Goal: Transaction & Acquisition: Download file/media

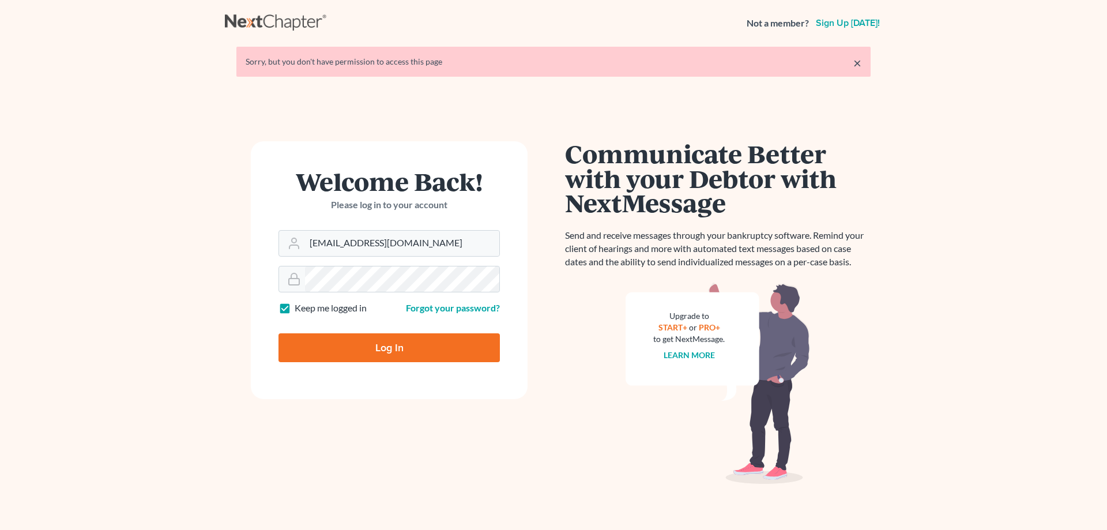
click at [369, 354] on input "Log In" at bounding box center [389, 347] width 221 height 29
type input "Thinking..."
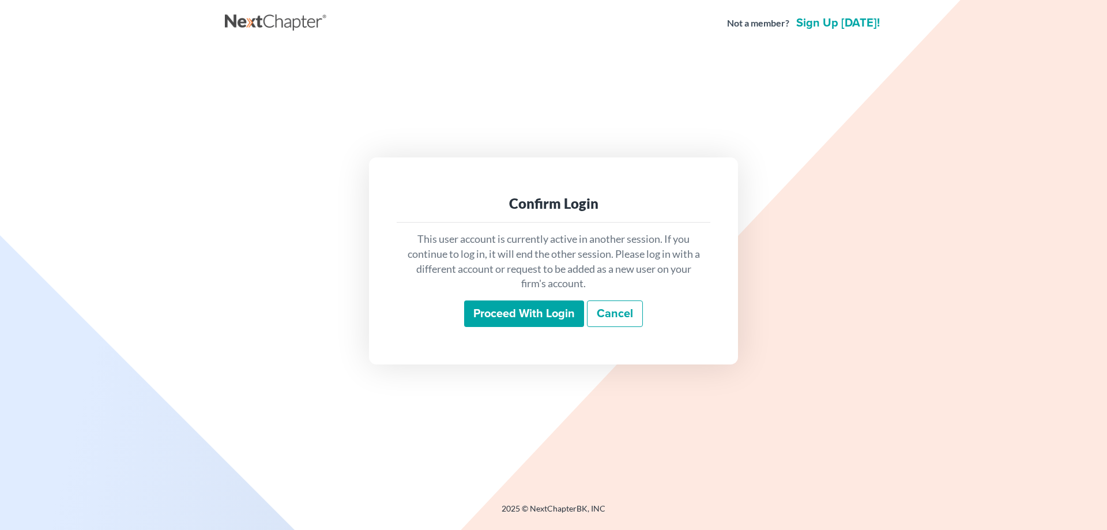
click at [508, 321] on input "Proceed with login" at bounding box center [524, 313] width 120 height 27
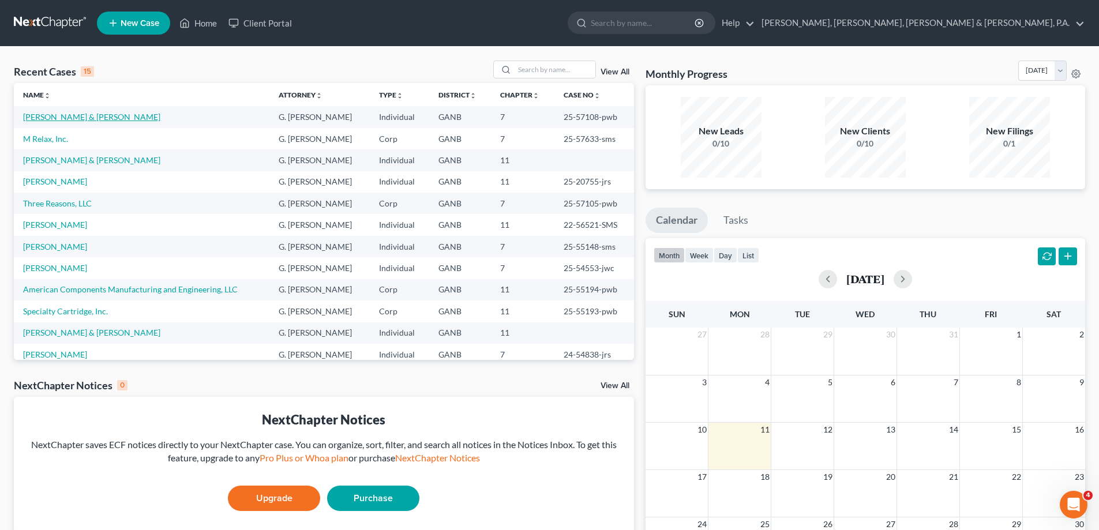
click at [77, 116] on link "Hux, Andrew & Amy" at bounding box center [91, 117] width 137 height 10
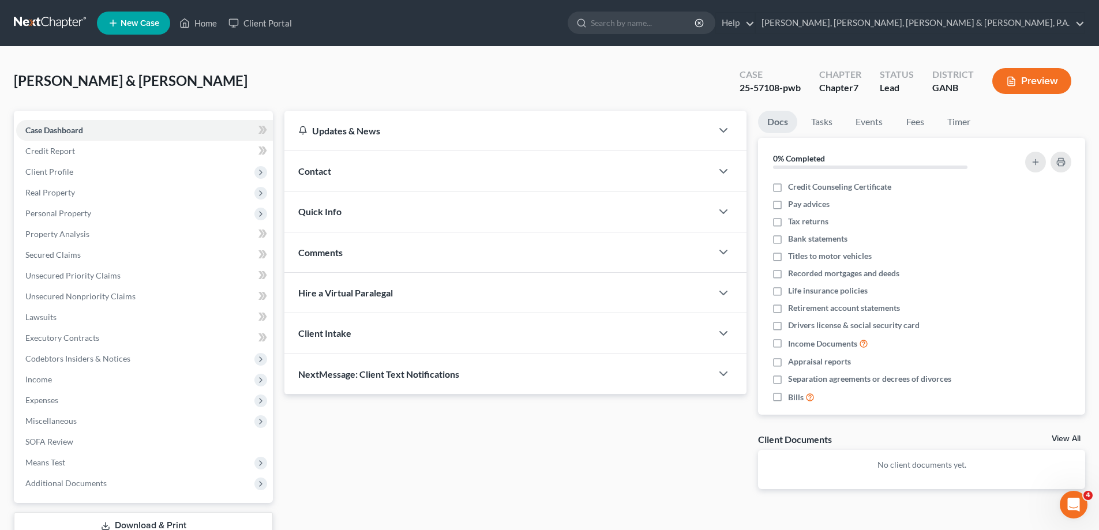
scroll to position [83, 0]
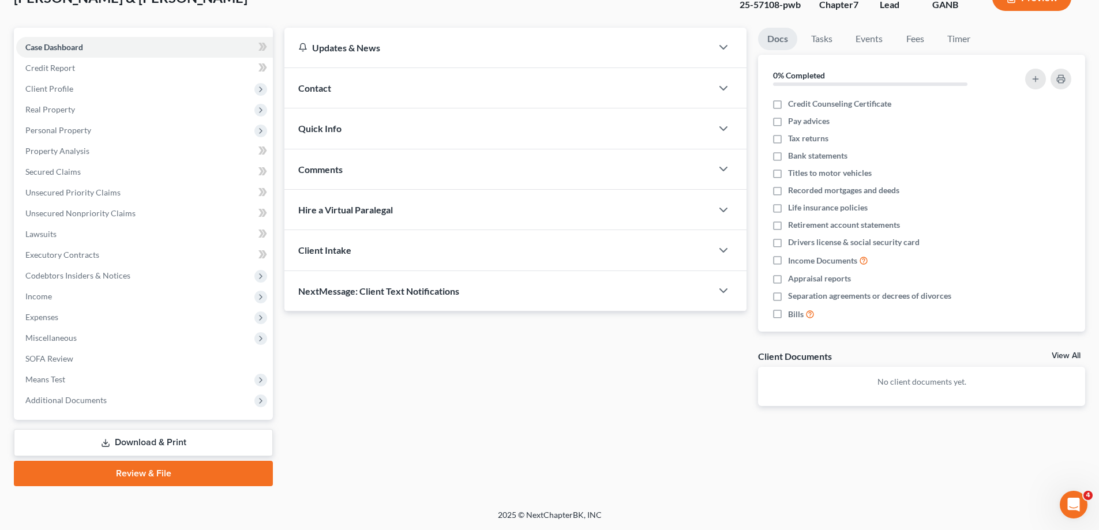
click at [144, 445] on link "Download & Print" at bounding box center [143, 442] width 259 height 27
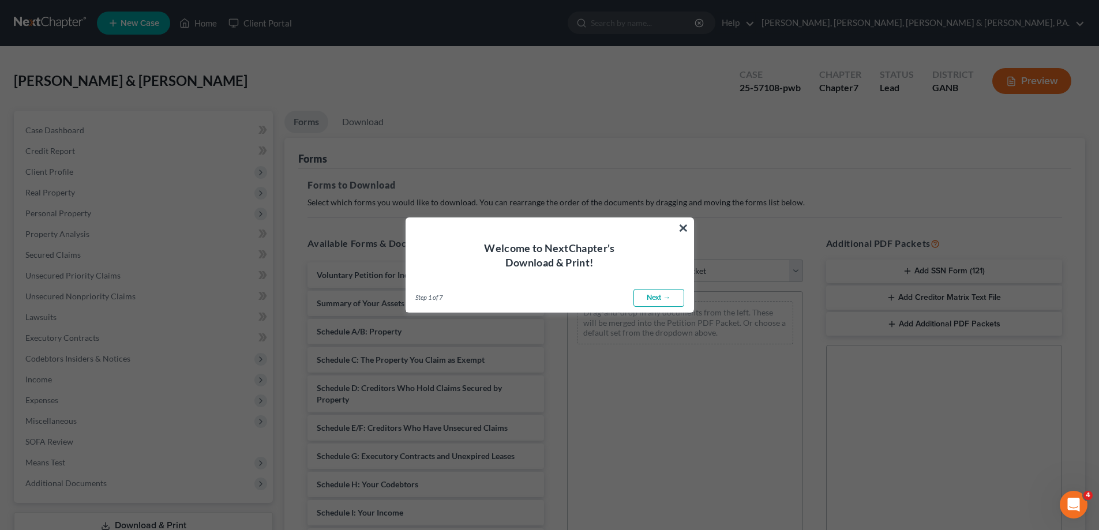
click at [648, 304] on link "Next →" at bounding box center [658, 298] width 51 height 18
select select "0"
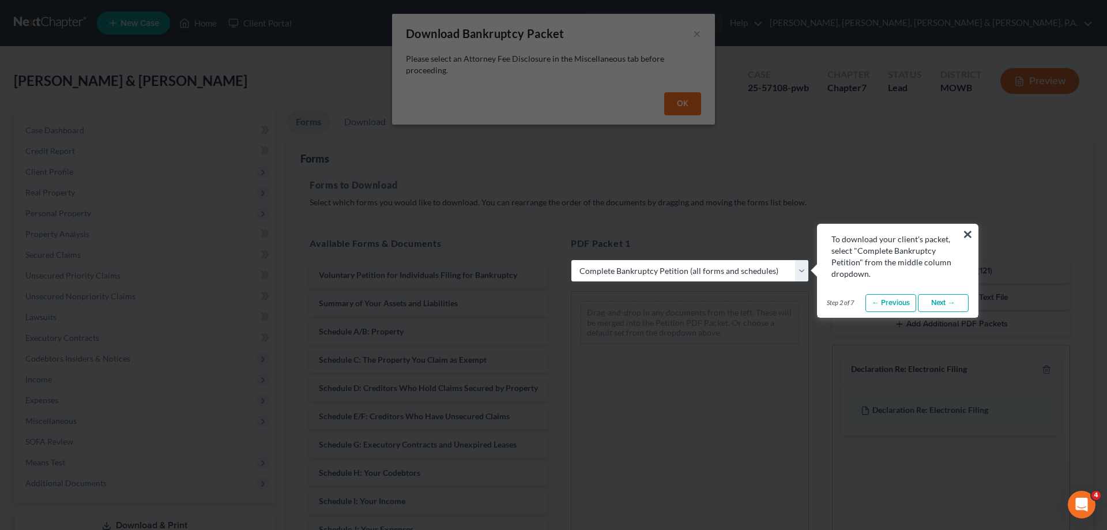
click at [942, 303] on link "Next →" at bounding box center [943, 303] width 51 height 18
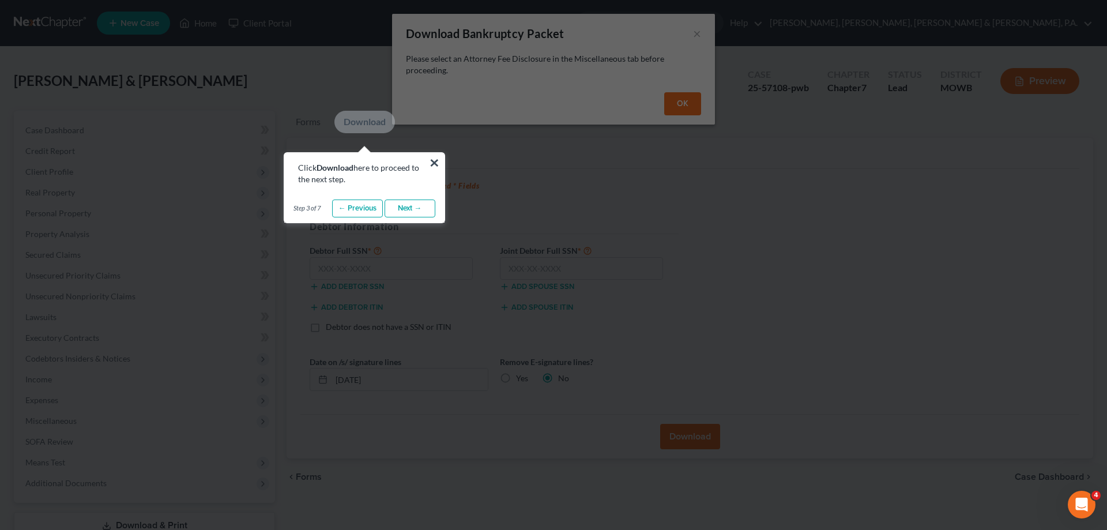
click at [402, 208] on link "Next →" at bounding box center [410, 209] width 51 height 18
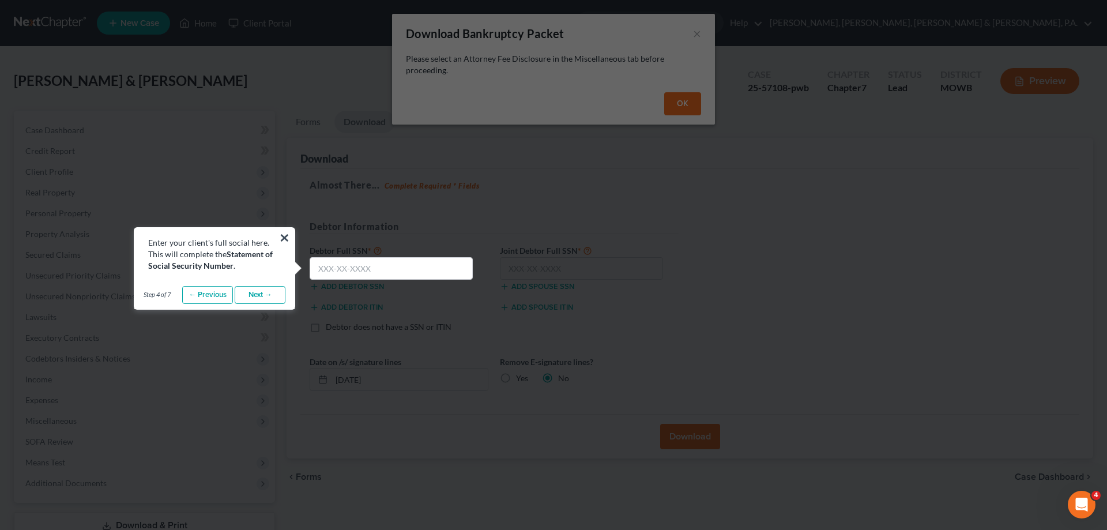
click at [264, 293] on link "Next →" at bounding box center [260, 295] width 51 height 18
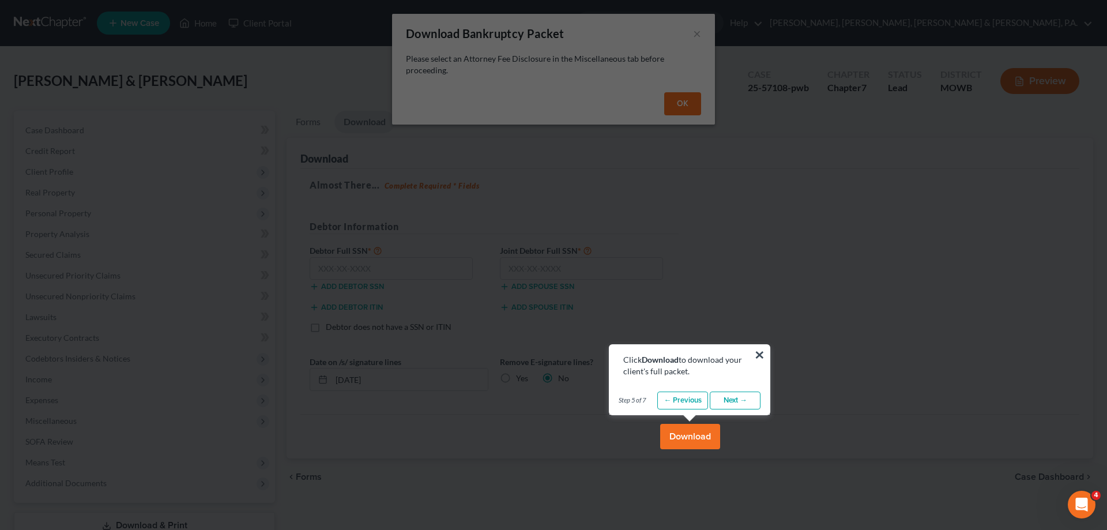
click at [723, 396] on link "Next →" at bounding box center [735, 401] width 51 height 18
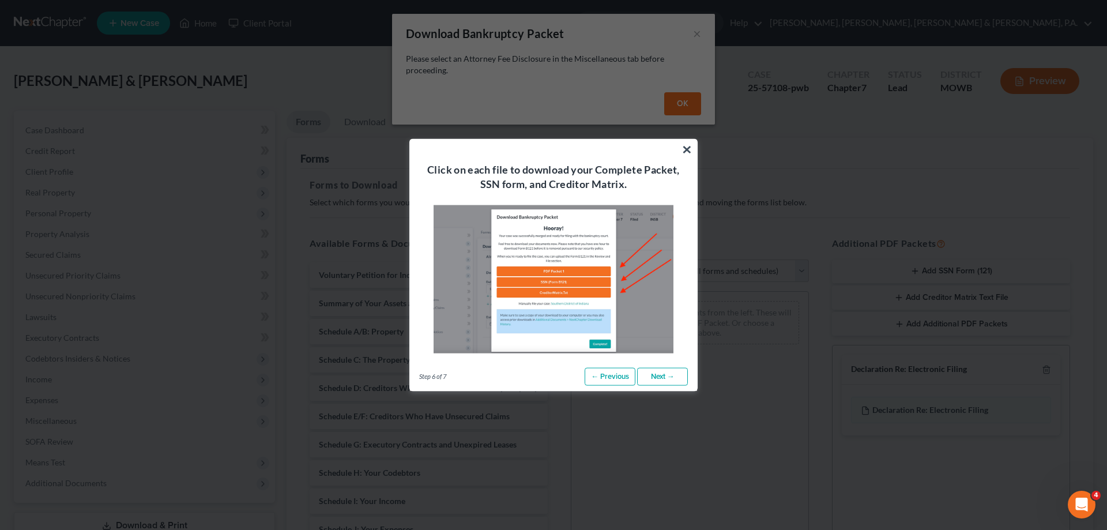
click at [669, 379] on link "Next →" at bounding box center [662, 376] width 51 height 18
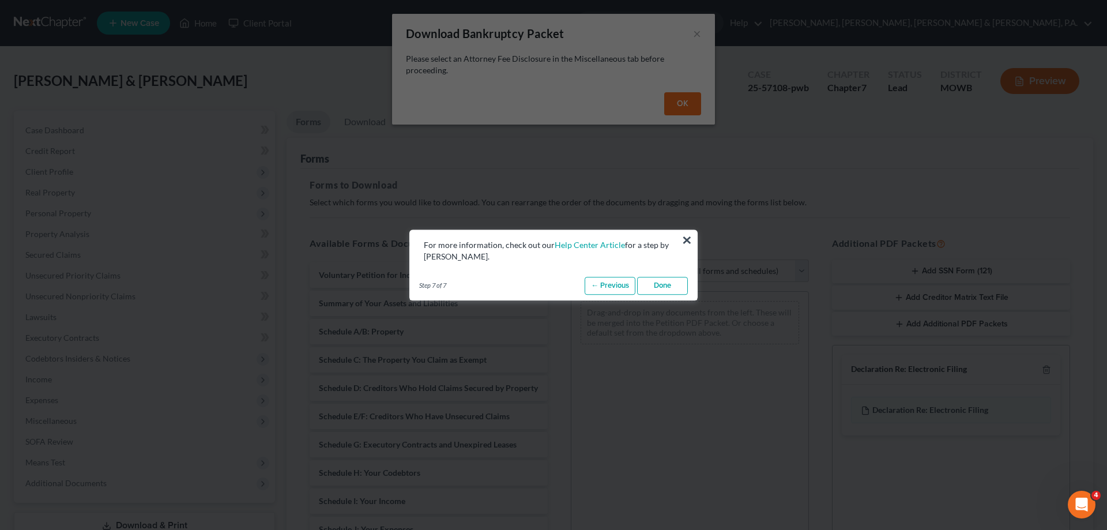
click at [661, 284] on link "Done" at bounding box center [662, 286] width 51 height 18
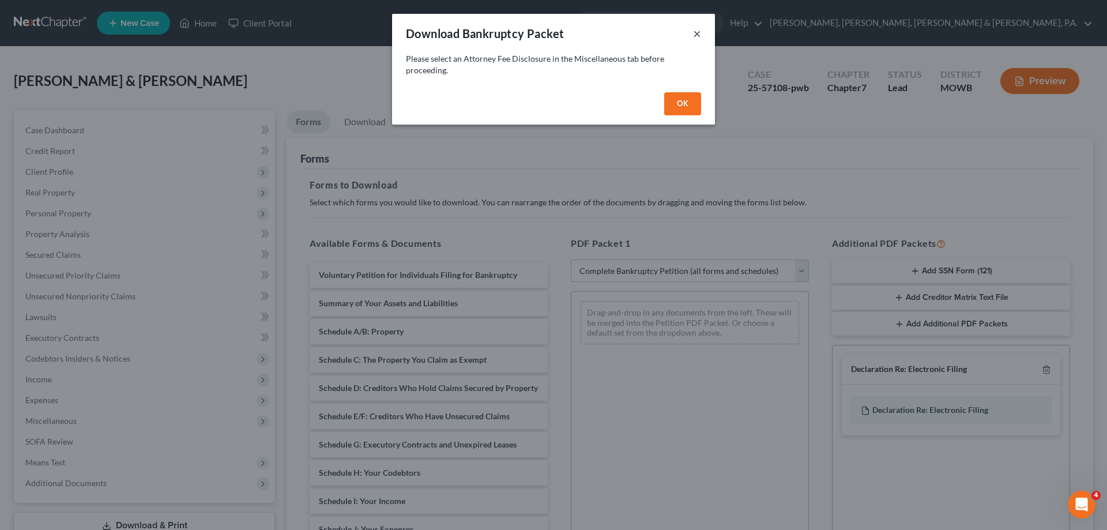
click at [699, 35] on button "×" at bounding box center [697, 34] width 8 height 14
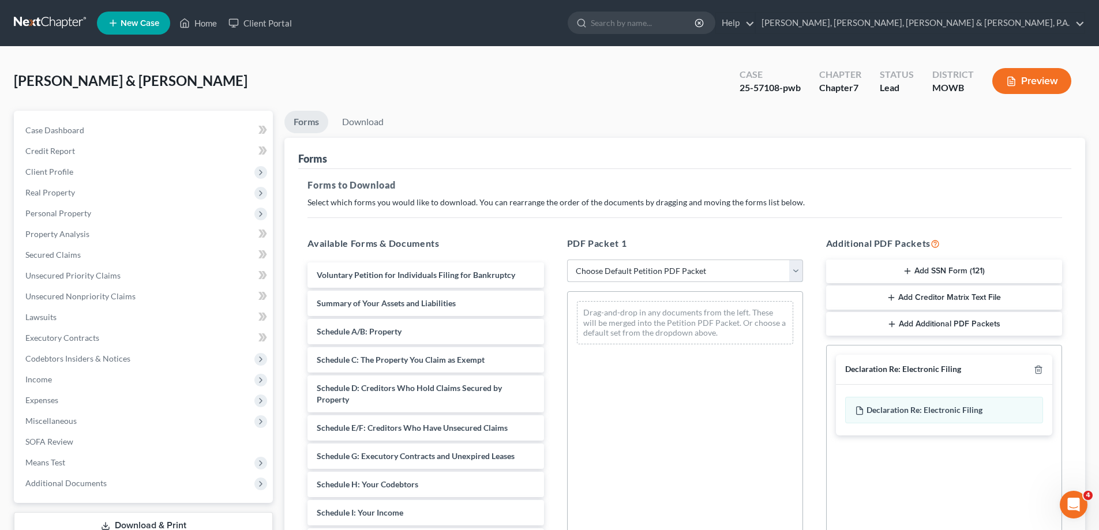
click at [795, 271] on select "Choose Default Petition PDF Packet Complete Bankruptcy Petition (all forms and …" at bounding box center [685, 271] width 236 height 23
select select "2"
click at [567, 260] on select "Choose Default Petition PDF Packet Complete Bankruptcy Petition (all forms and …" at bounding box center [685, 271] width 236 height 23
drag, startPoint x: 402, startPoint y: 511, endPoint x: 666, endPoint y: 300, distance: 338.1
click at [552, 300] on div "Schedule I: Your Income Voluntary Petition for Individuals Filing for Bankruptc…" at bounding box center [425, 538] width 254 height 552
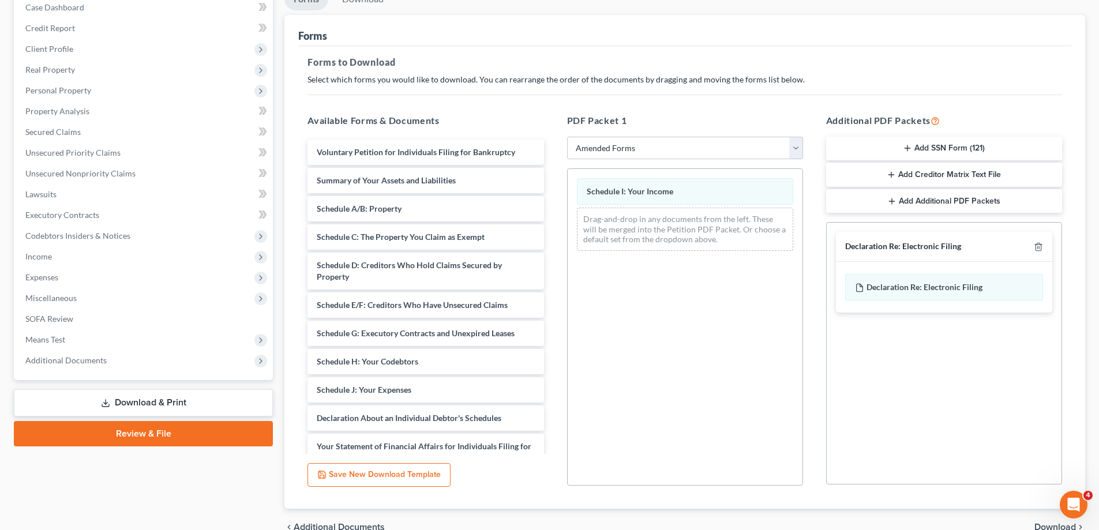
scroll to position [170, 0]
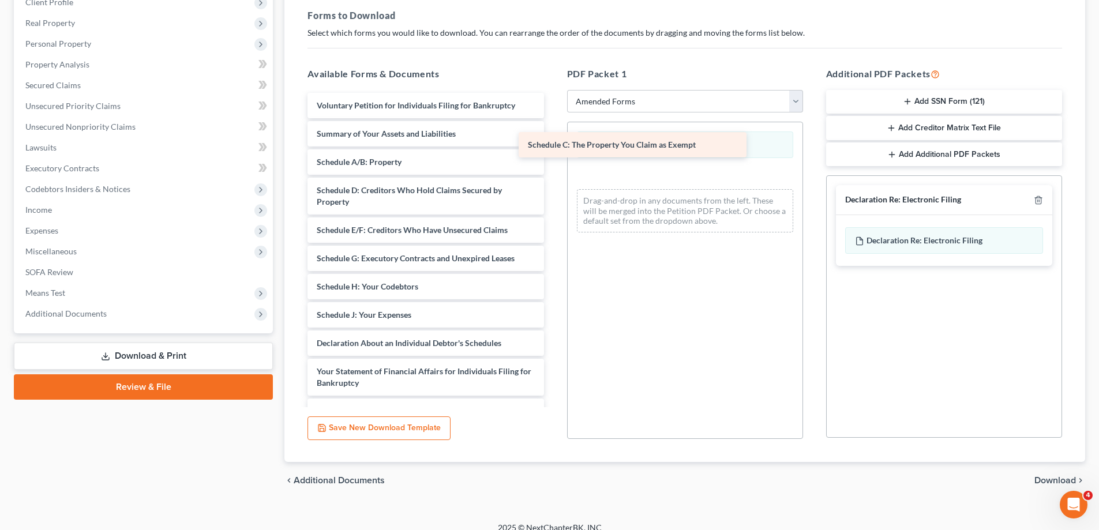
drag, startPoint x: 349, startPoint y: 194, endPoint x: 570, endPoint y: 130, distance: 230.0
click at [552, 134] on div "Schedule C: The Property You Claim as Exempt Voluntary Petition for Individuals…" at bounding box center [425, 355] width 254 height 524
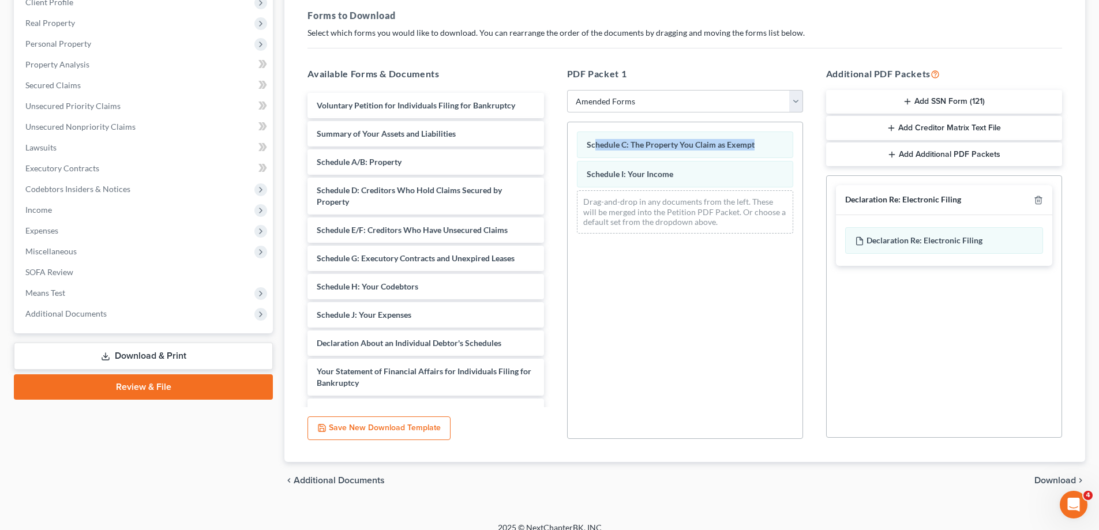
drag, startPoint x: 584, startPoint y: 126, endPoint x: 597, endPoint y: 125, distance: 12.7
click at [597, 125] on div "Schedule C: The Property You Claim as Exempt Schedule I: Your Income Drag-and-d…" at bounding box center [684, 182] width 235 height 121
click at [626, 235] on div "Schedule C: The Property You Claim as Exempt Schedule I: Your Income Drag-and-d…" at bounding box center [684, 182] width 235 height 121
click at [411, 349] on div "Declaration About an Individual Debtor's Schedules" at bounding box center [425, 342] width 236 height 25
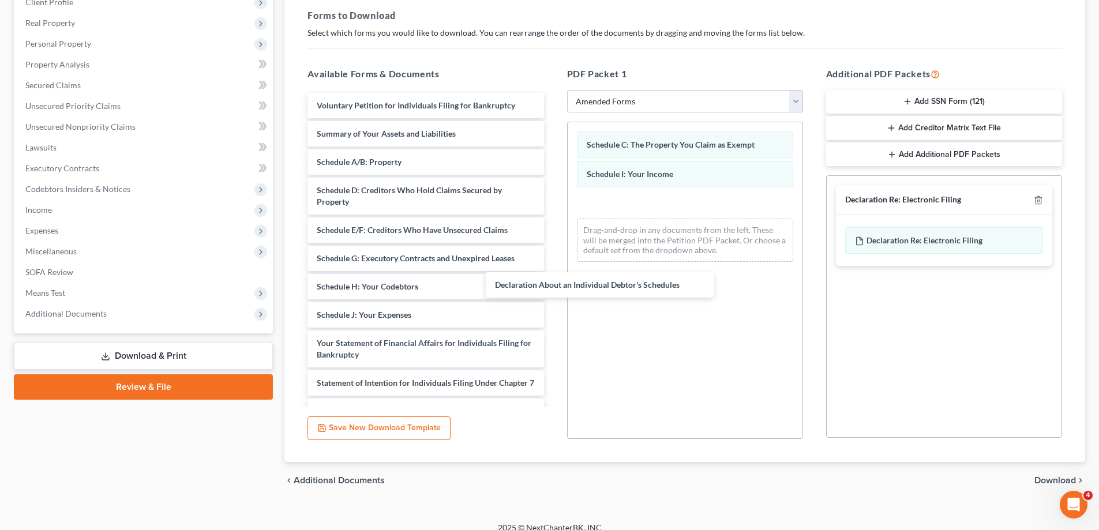
drag, startPoint x: 413, startPoint y: 349, endPoint x: 649, endPoint y: 251, distance: 255.4
click at [552, 280] on div "Declaration About an Individual Debtor's Schedules Voluntary Petition for Indiv…" at bounding box center [425, 340] width 254 height 495
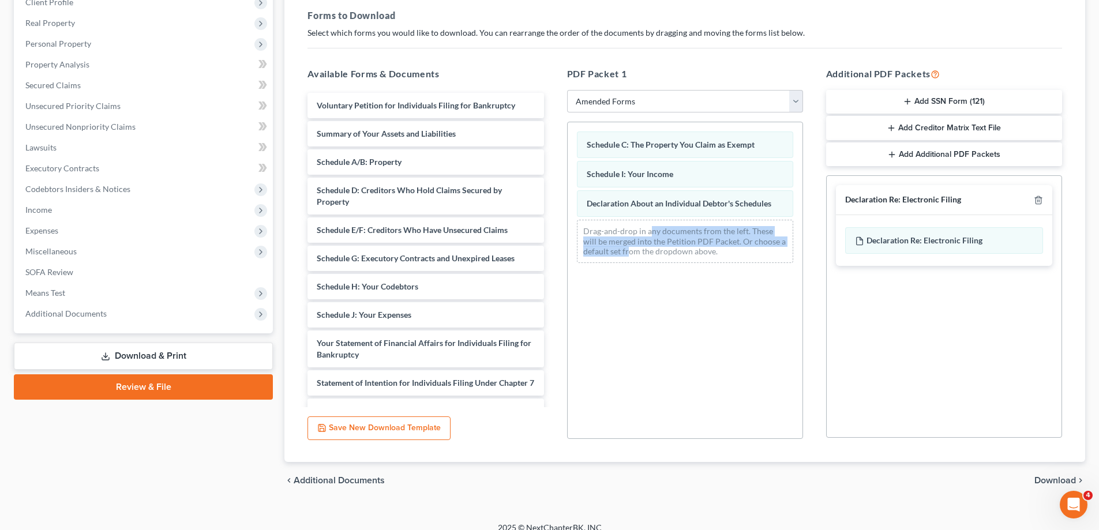
drag, startPoint x: 649, startPoint y: 251, endPoint x: 649, endPoint y: 221, distance: 29.4
click at [649, 221] on div "Schedule C: The Property You Claim as Exempt Schedule I: Your Income Declaratio…" at bounding box center [684, 197] width 235 height 150
click at [649, 221] on div "Drag-and-drop in any documents from the left. These will be merged into the Pet…" at bounding box center [685, 241] width 216 height 43
click at [1040, 480] on span "Download" at bounding box center [1055, 480] width 42 height 9
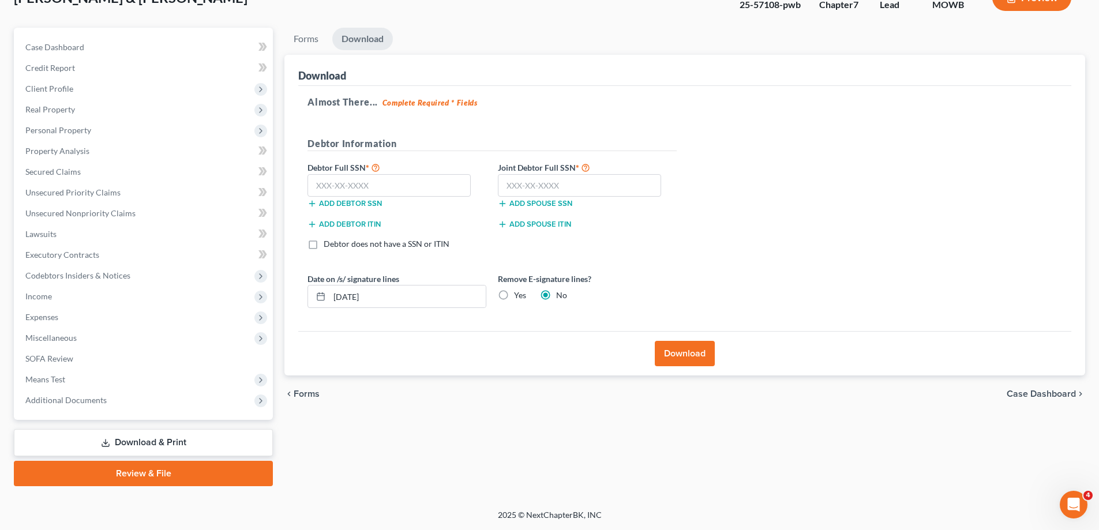
scroll to position [83, 0]
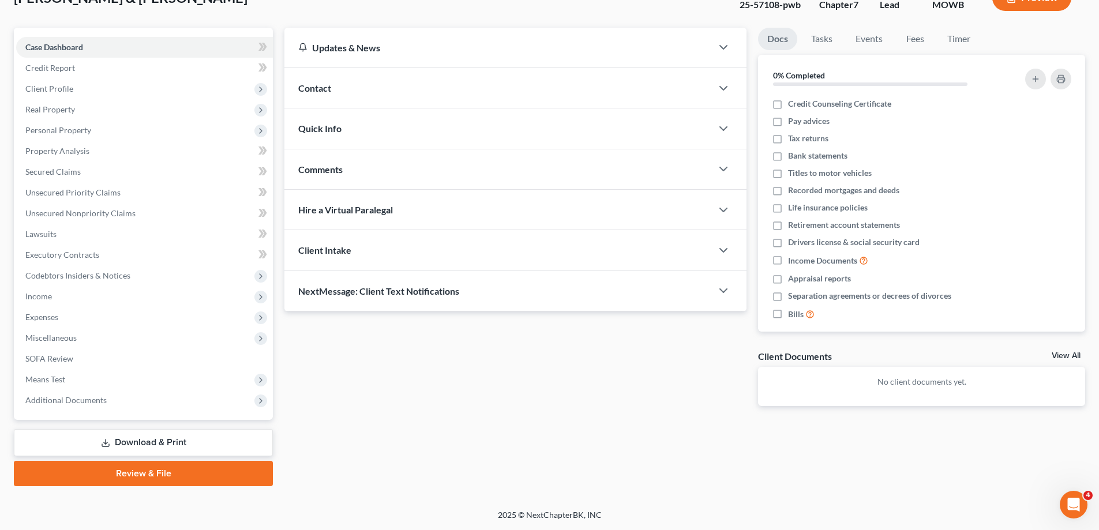
click at [112, 445] on link "Download & Print" at bounding box center [143, 442] width 259 height 27
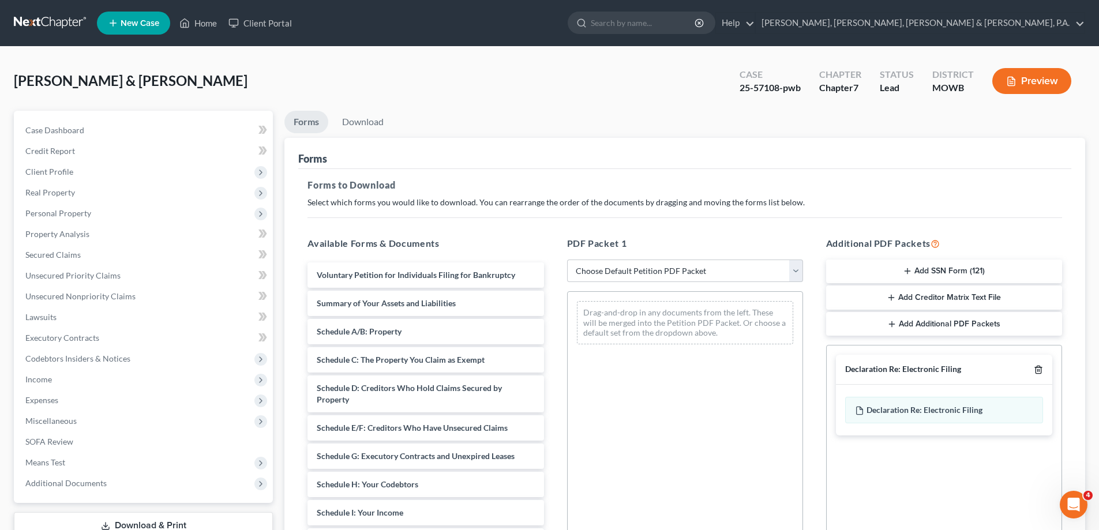
click at [1036, 366] on icon "button" at bounding box center [1037, 369] width 9 height 9
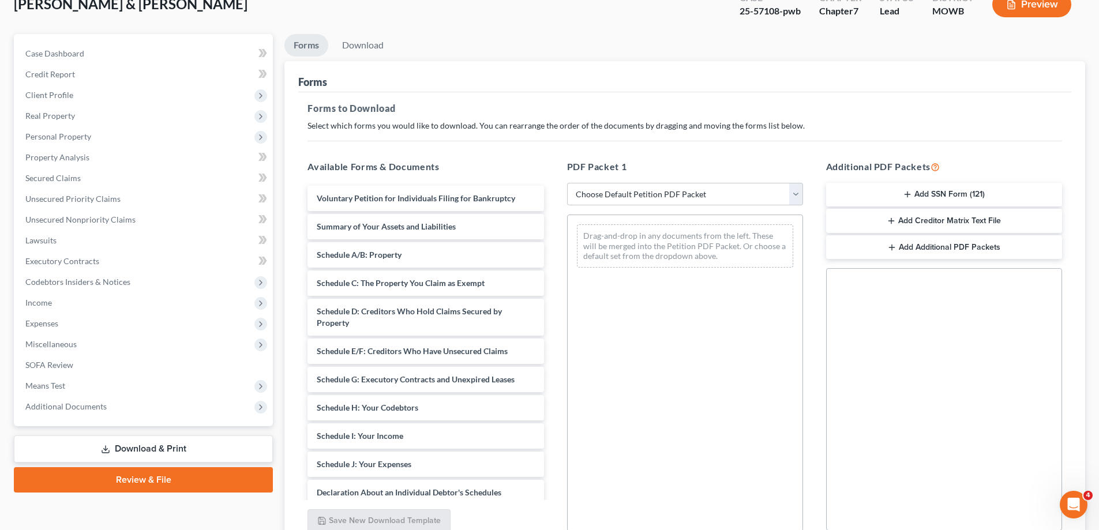
scroll to position [131, 0]
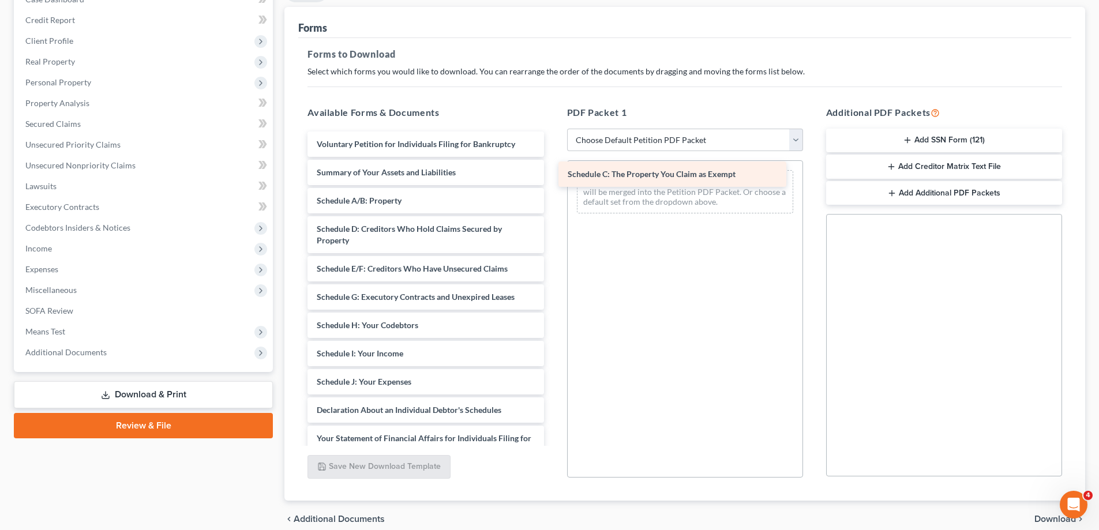
drag, startPoint x: 400, startPoint y: 230, endPoint x: 651, endPoint y: 175, distance: 256.8
click at [552, 175] on div "Schedule C: The Property You Claim as Exempt Voluntary Petition for Individuals…" at bounding box center [425, 407] width 254 height 552
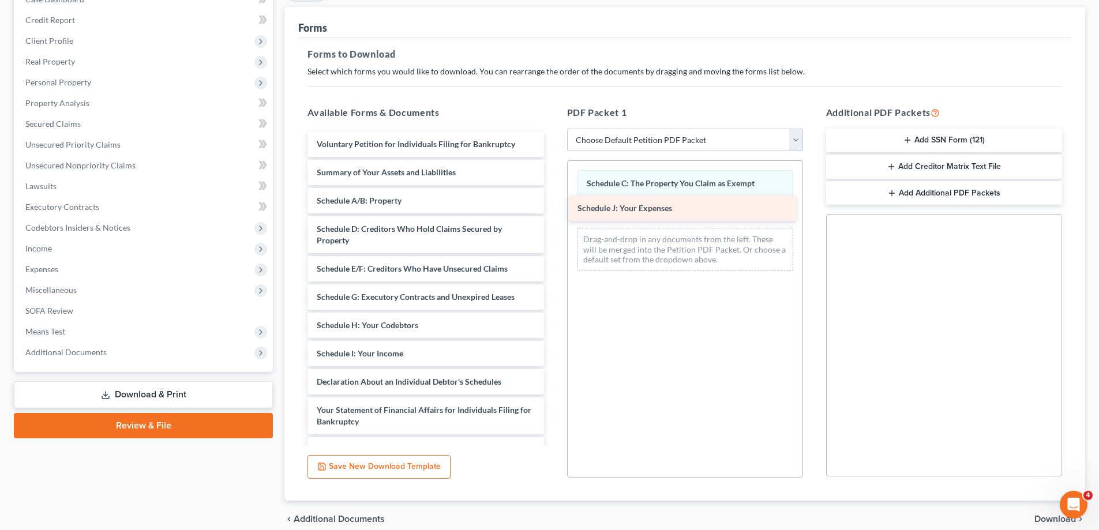
drag, startPoint x: 376, startPoint y: 376, endPoint x: 642, endPoint y: 201, distance: 318.1
click at [552, 201] on div "Schedule J: Your Expenses Voluntary Petition for Individuals Filing for Bankrup…" at bounding box center [425, 393] width 254 height 524
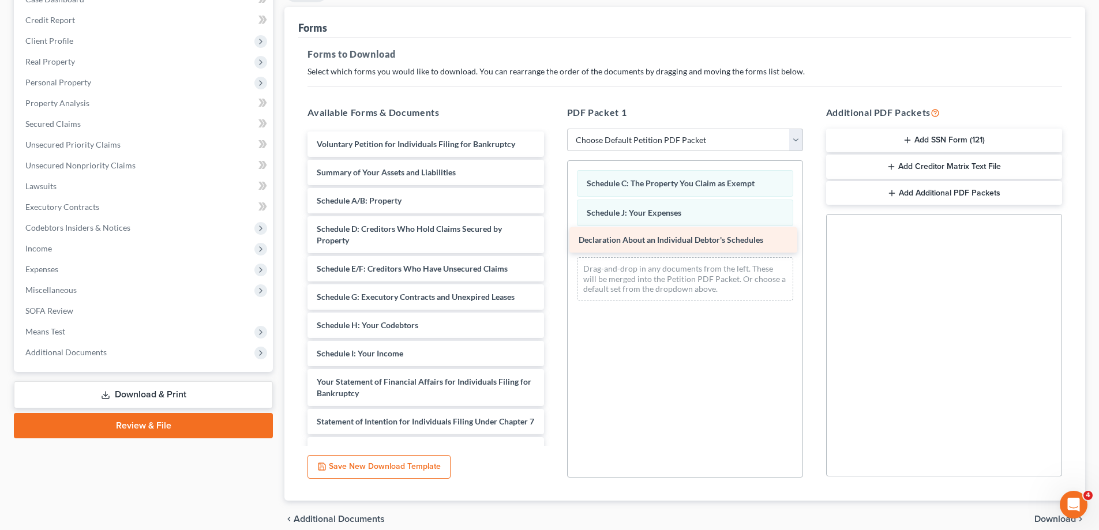
drag, startPoint x: 388, startPoint y: 381, endPoint x: 645, endPoint y: 239, distance: 293.0
click at [552, 238] on div "Declaration About an Individual Debtor's Schedules Voluntary Petition for Indiv…" at bounding box center [425, 378] width 254 height 495
click at [1050, 520] on span "Download" at bounding box center [1055, 518] width 42 height 9
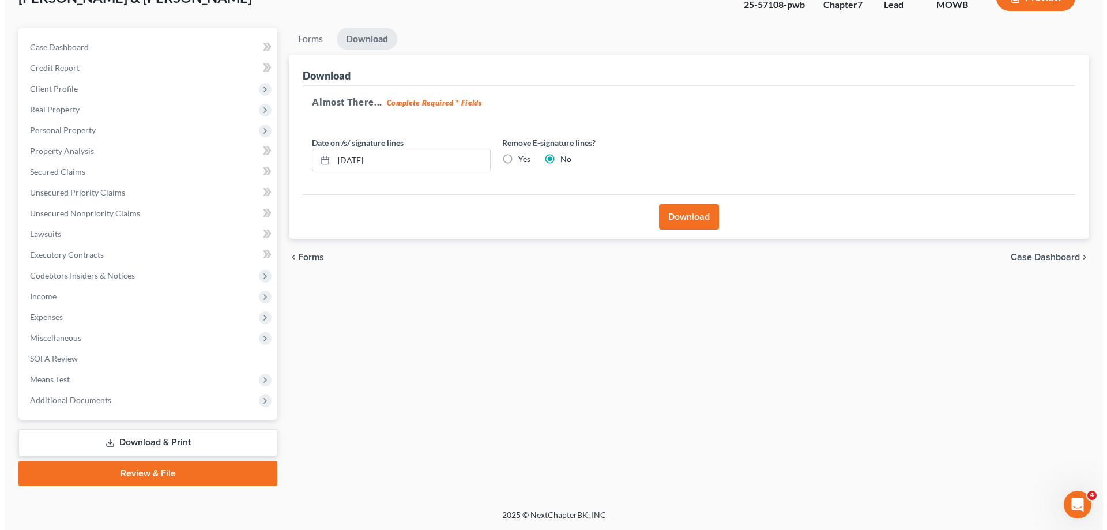
scroll to position [83, 0]
click at [514, 157] on label "Yes" at bounding box center [520, 159] width 12 height 12
click at [518, 157] on input "Yes" at bounding box center [521, 156] width 7 height 7
radio input "true"
radio input "false"
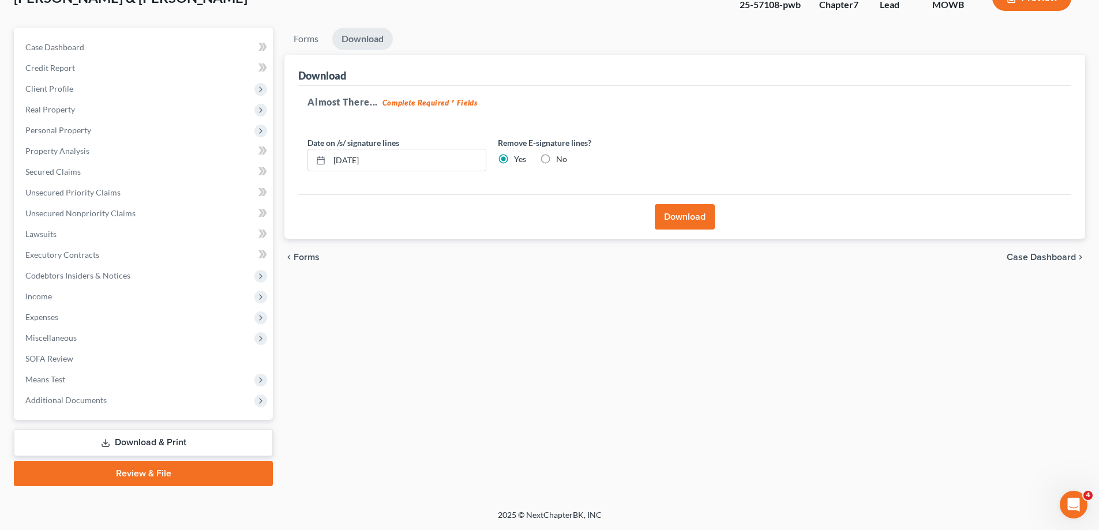
click at [687, 221] on button "Download" at bounding box center [685, 216] width 60 height 25
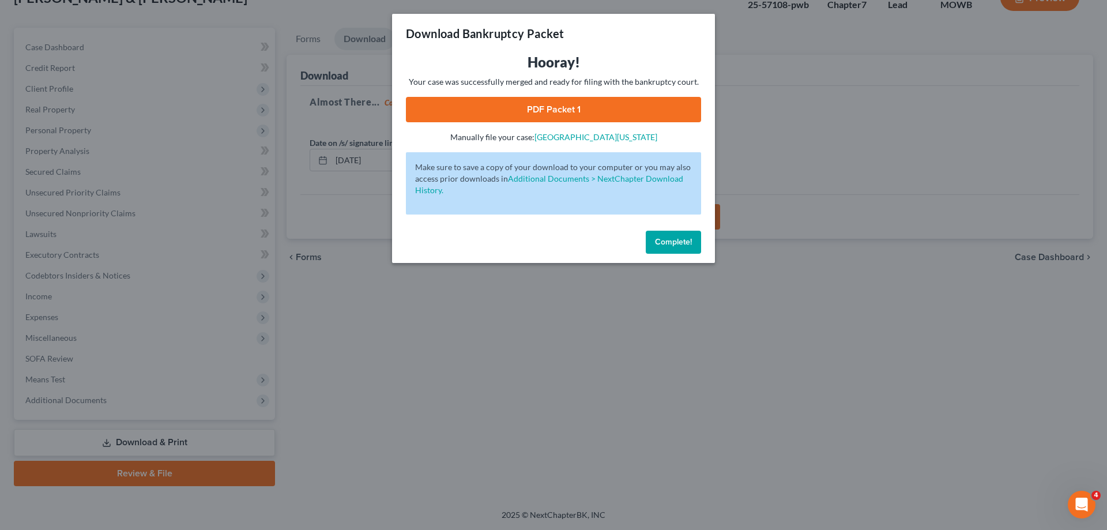
click at [598, 110] on link "PDF Packet 1" at bounding box center [553, 109] width 295 height 25
